Goal: Information Seeking & Learning: Learn about a topic

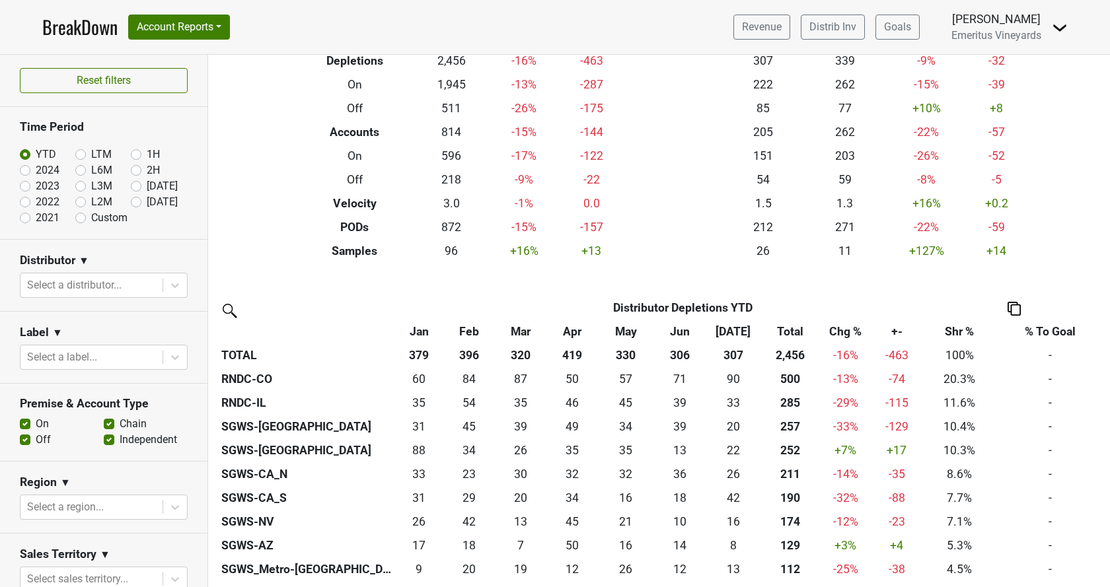
scroll to position [301, 0]
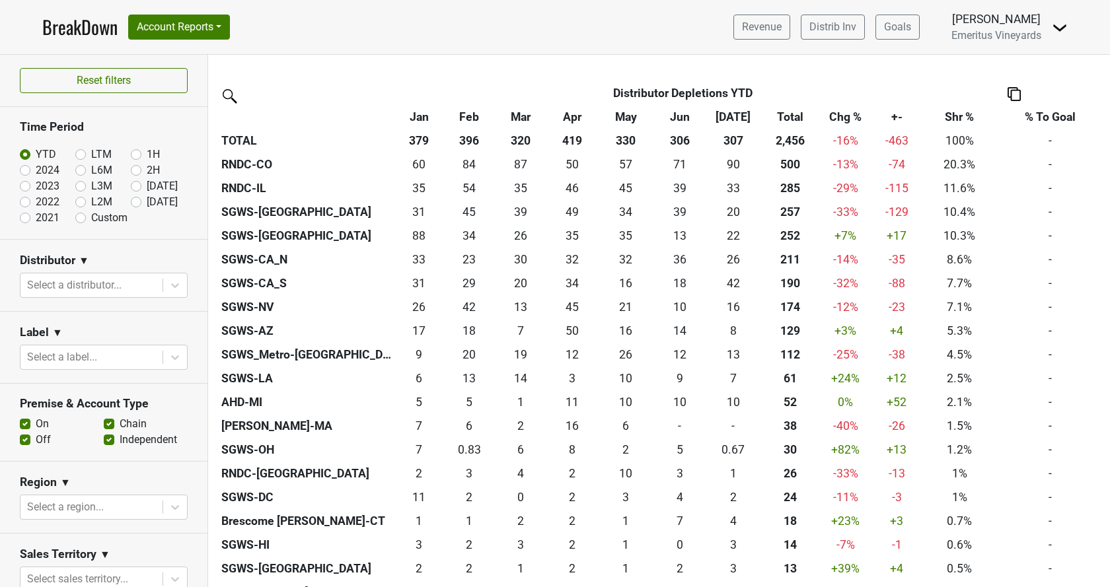
click at [843, 118] on th "Chg %" at bounding box center [845, 117] width 49 height 24
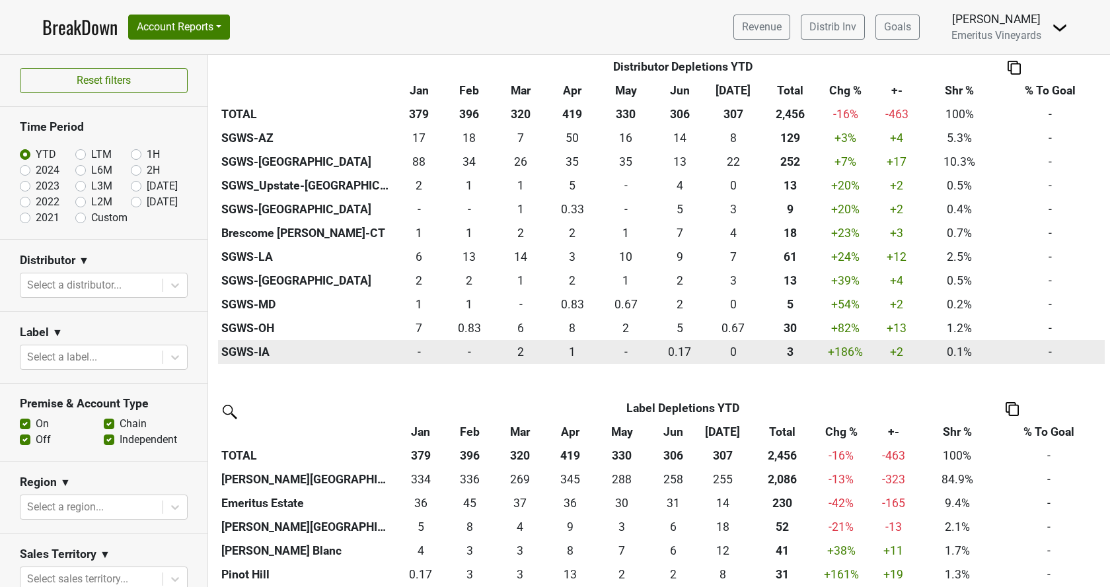
scroll to position [904, 0]
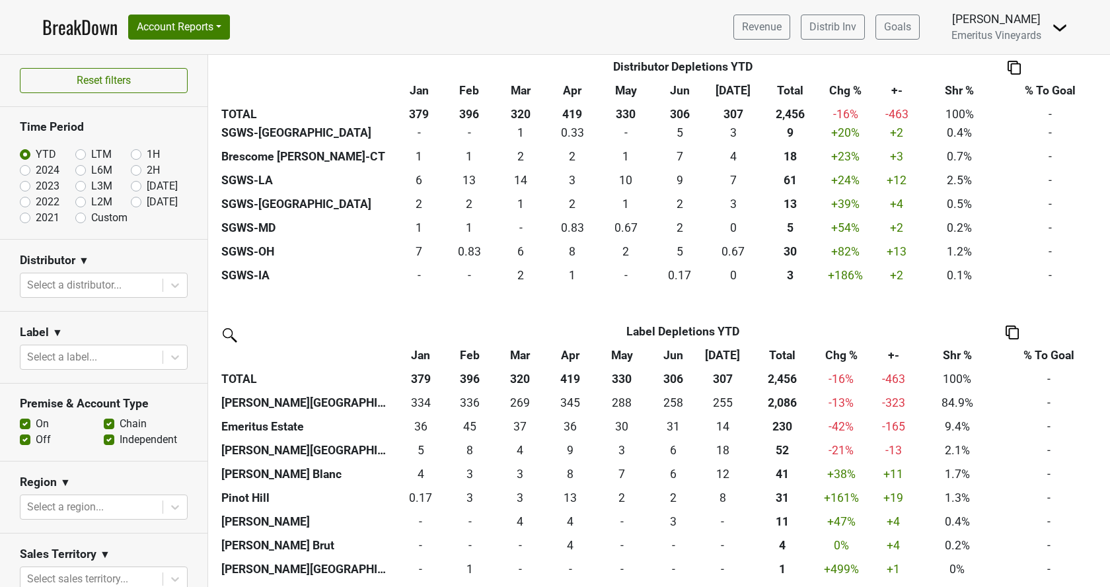
click at [965, 351] on th "Shr %" at bounding box center [957, 356] width 73 height 24
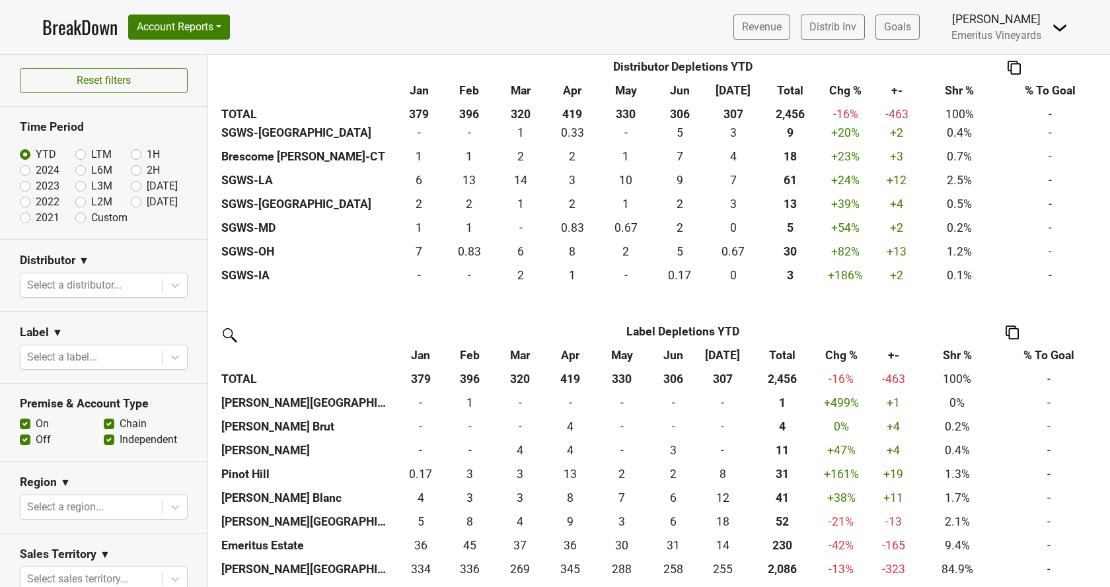
click at [960, 357] on th "Shr %" at bounding box center [957, 356] width 73 height 24
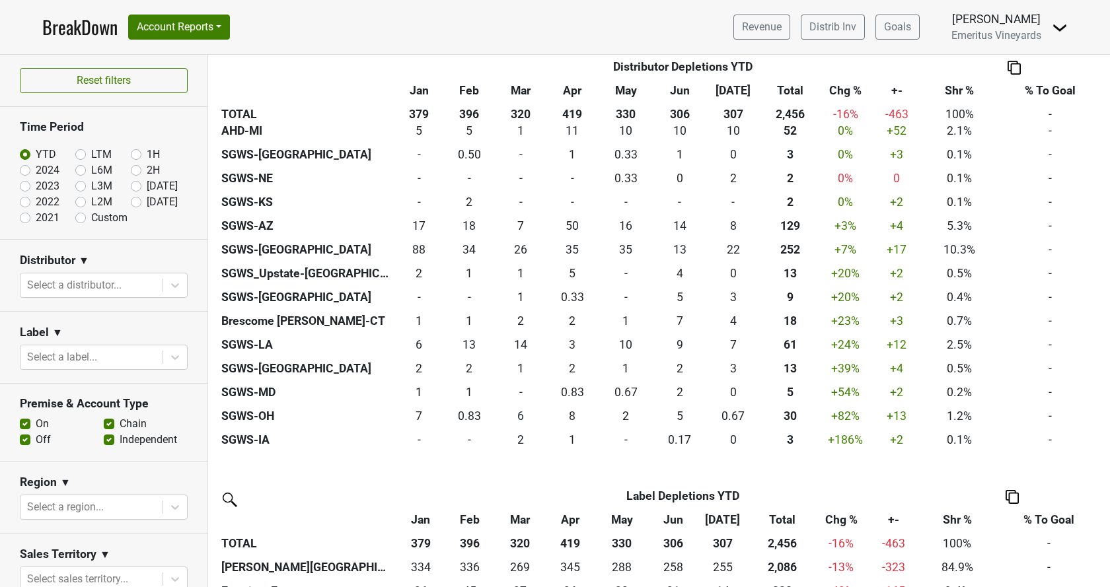
scroll to position [683, 0]
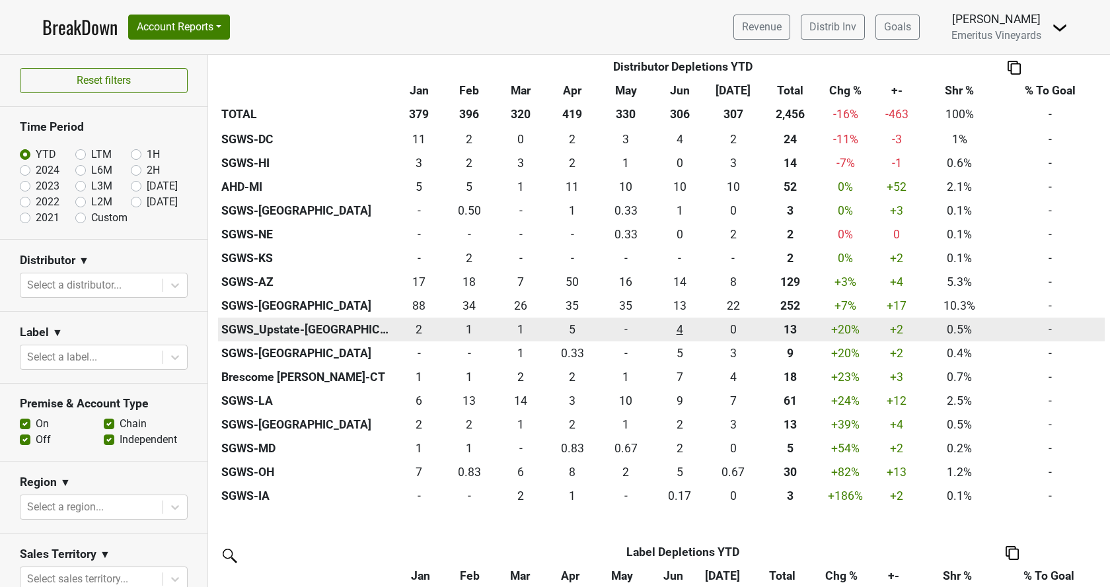
click at [681, 332] on div "4.333 4" at bounding box center [680, 329] width 48 height 17
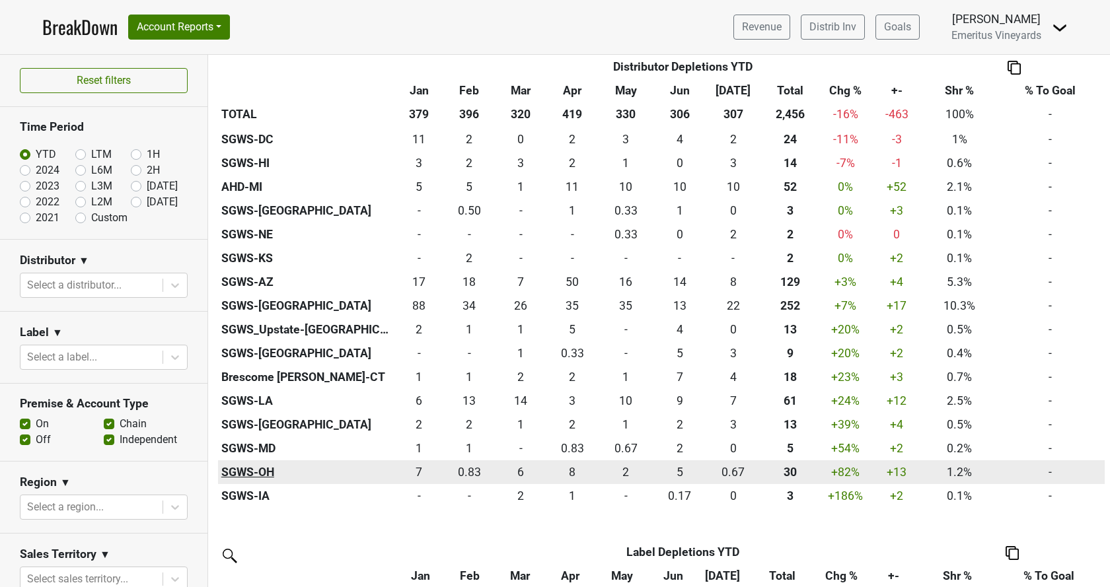
click at [249, 478] on th "SGWS-OH" at bounding box center [307, 472] width 178 height 24
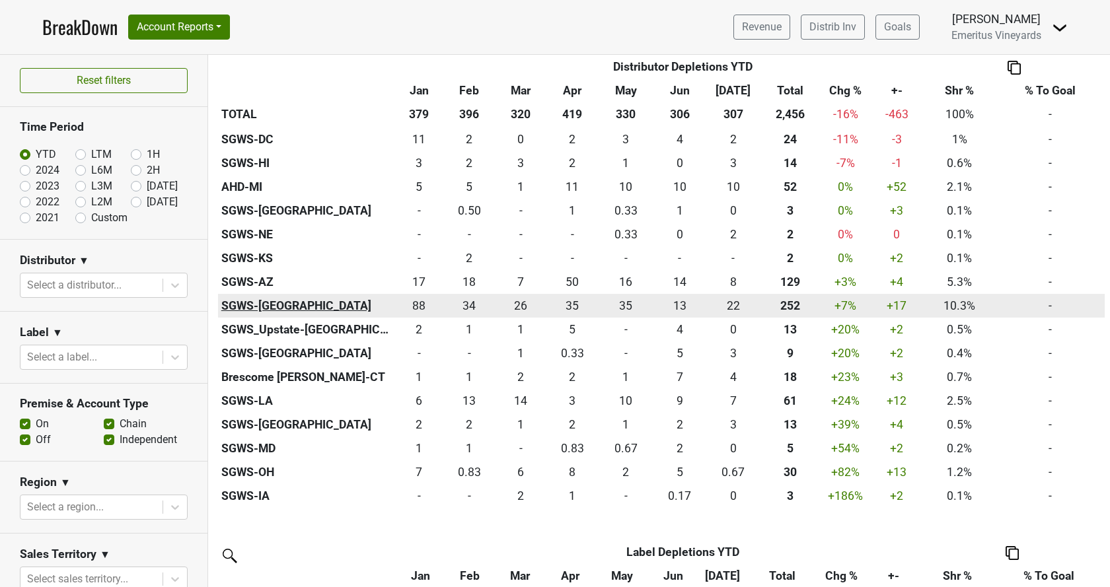
click at [250, 304] on th "SGWS-[GEOGRAPHIC_DATA]" at bounding box center [307, 306] width 178 height 24
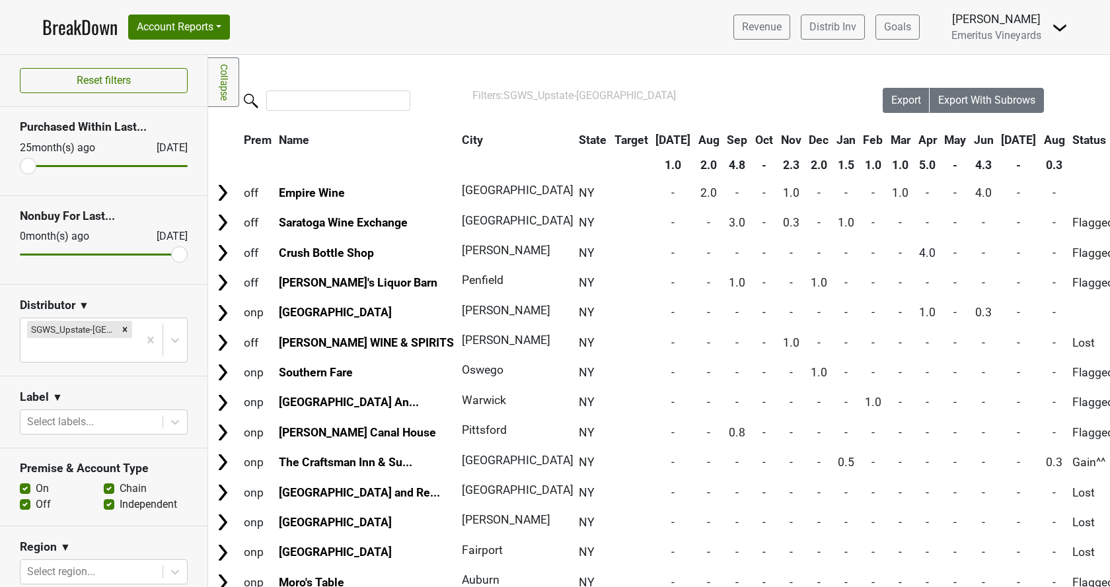
click at [971, 139] on th "Jun" at bounding box center [984, 140] width 26 height 24
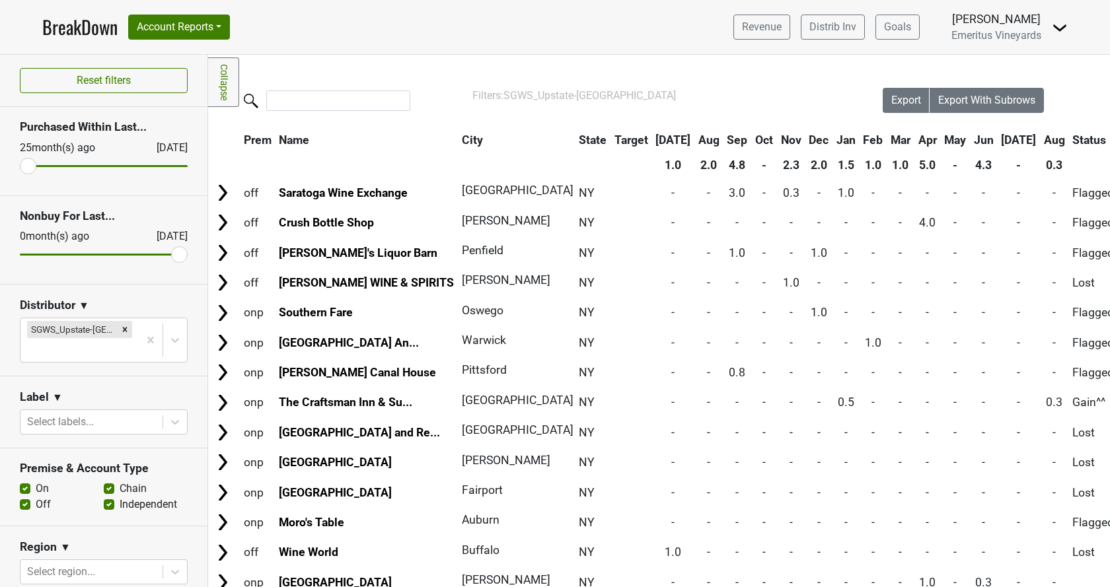
click at [971, 139] on th "Jun" at bounding box center [984, 140] width 26 height 24
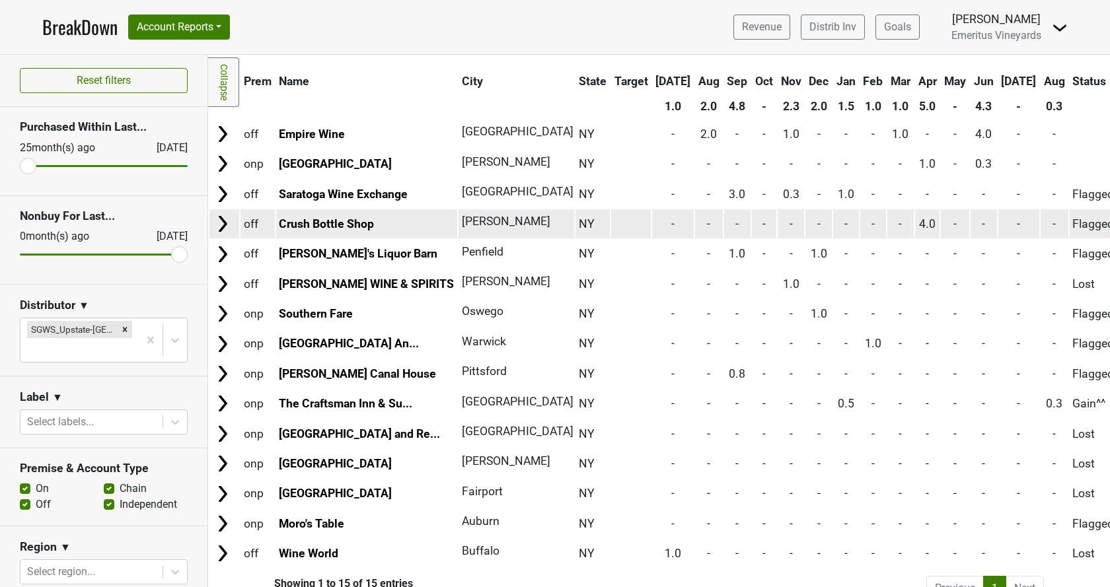
scroll to position [75, 0]
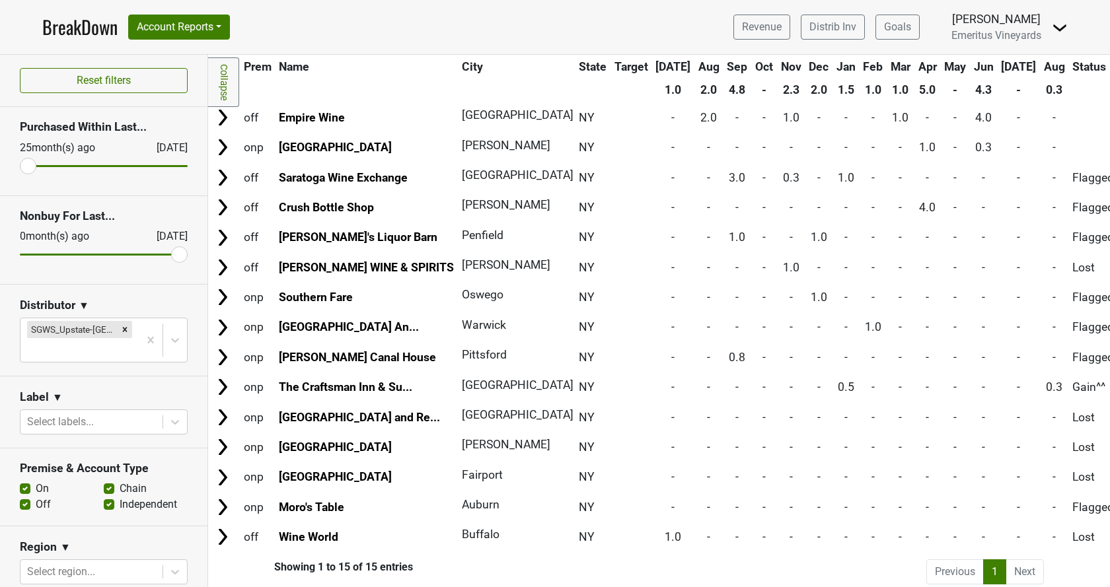
click at [1072, 68] on span "Status" at bounding box center [1089, 66] width 34 height 13
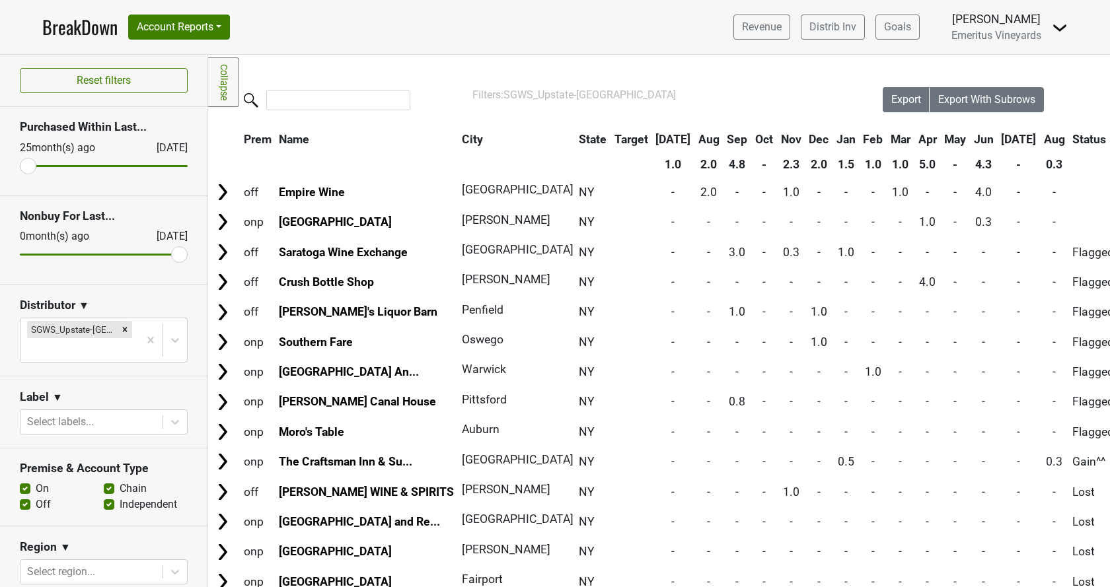
scroll to position [0, 0]
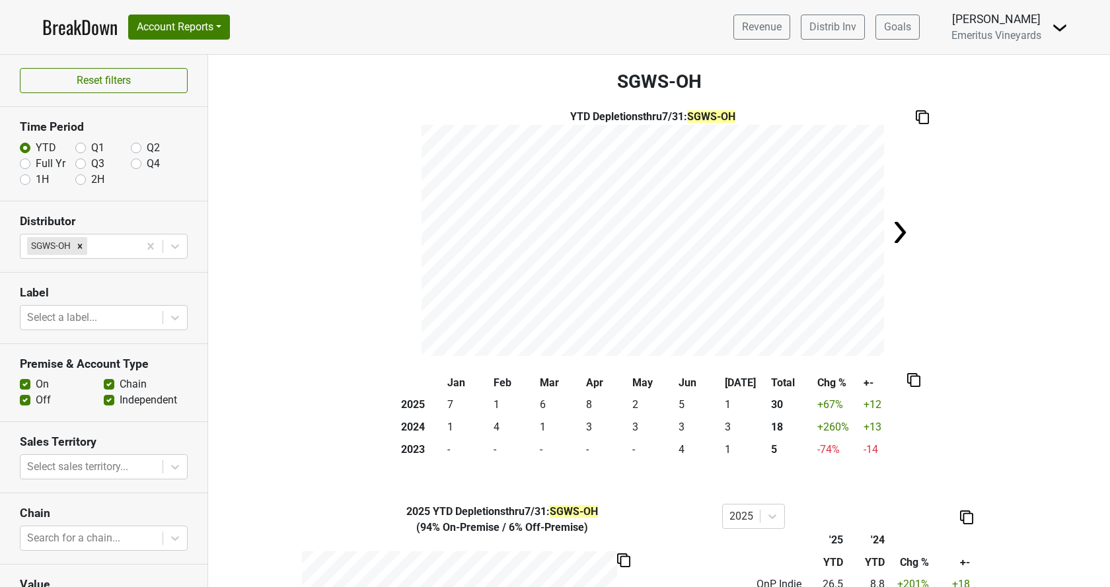
click at [916, 380] on img at bounding box center [913, 380] width 13 height 14
click at [922, 337] on div "Copy as Image" at bounding box center [914, 336] width 66 height 19
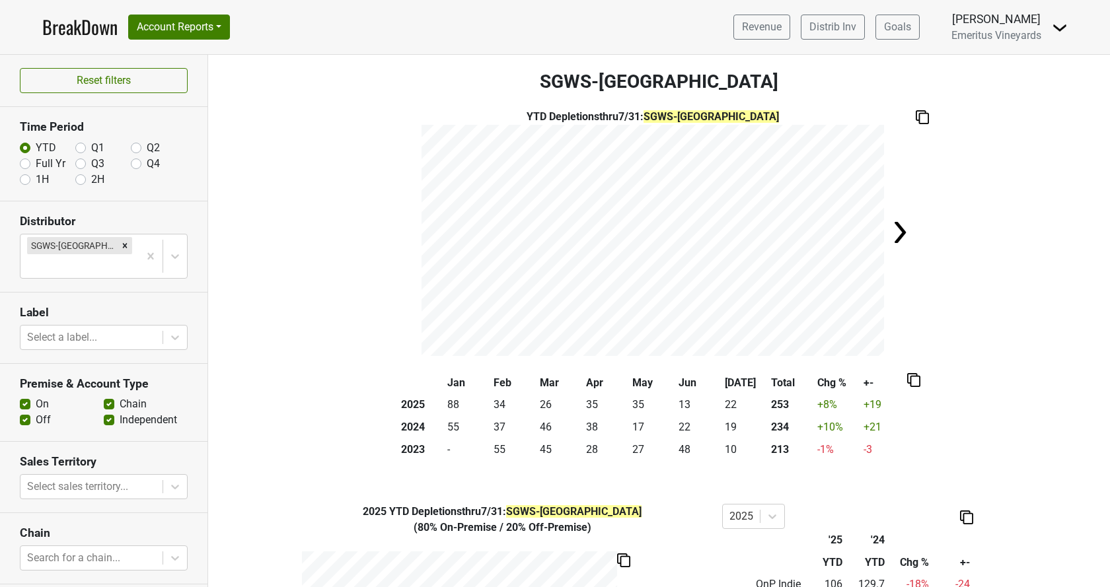
click at [917, 380] on img at bounding box center [913, 380] width 13 height 14
